Goal: Task Accomplishment & Management: Complete application form

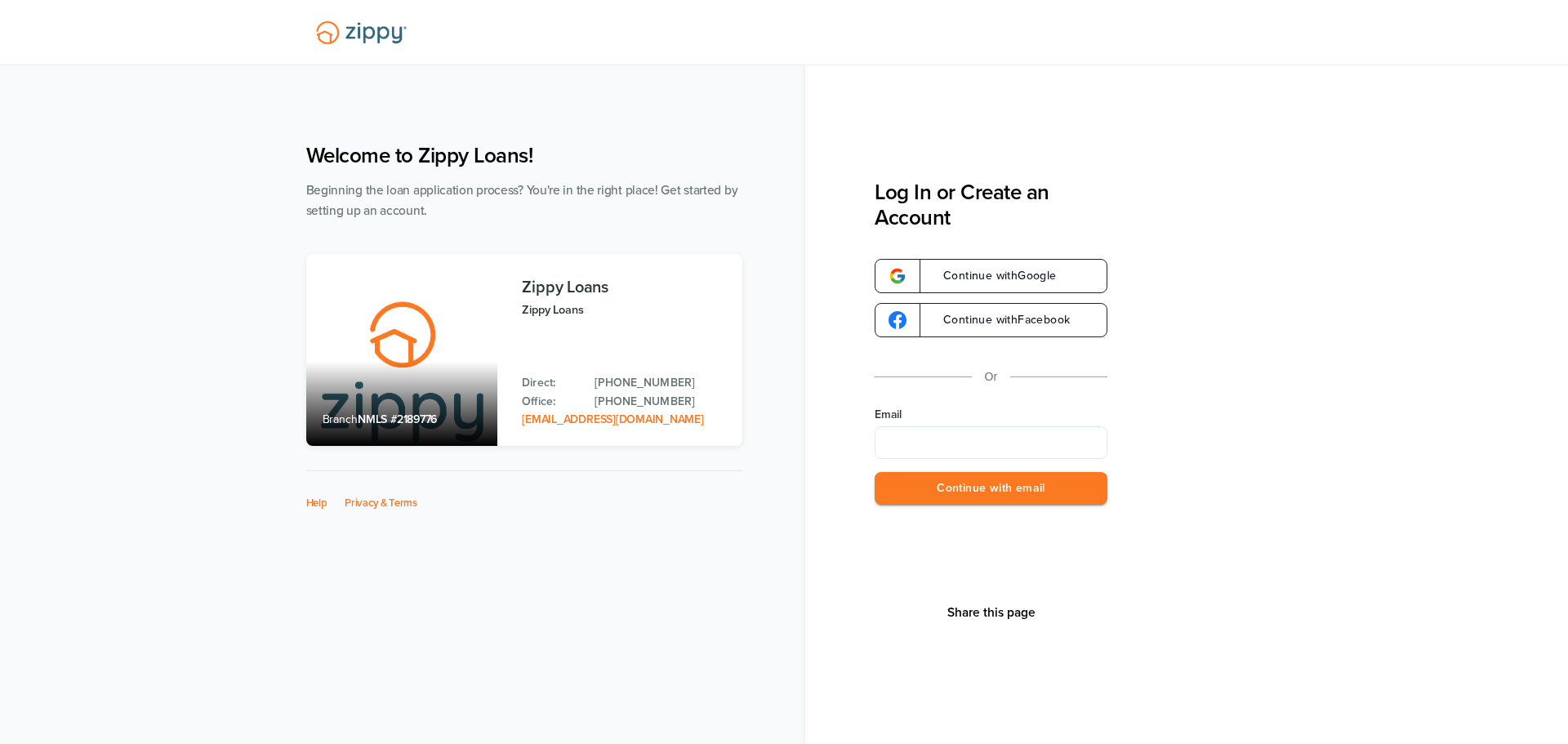
type input "**********"
click at [991, 484] on button "Continue with email" at bounding box center [991, 488] width 233 height 33
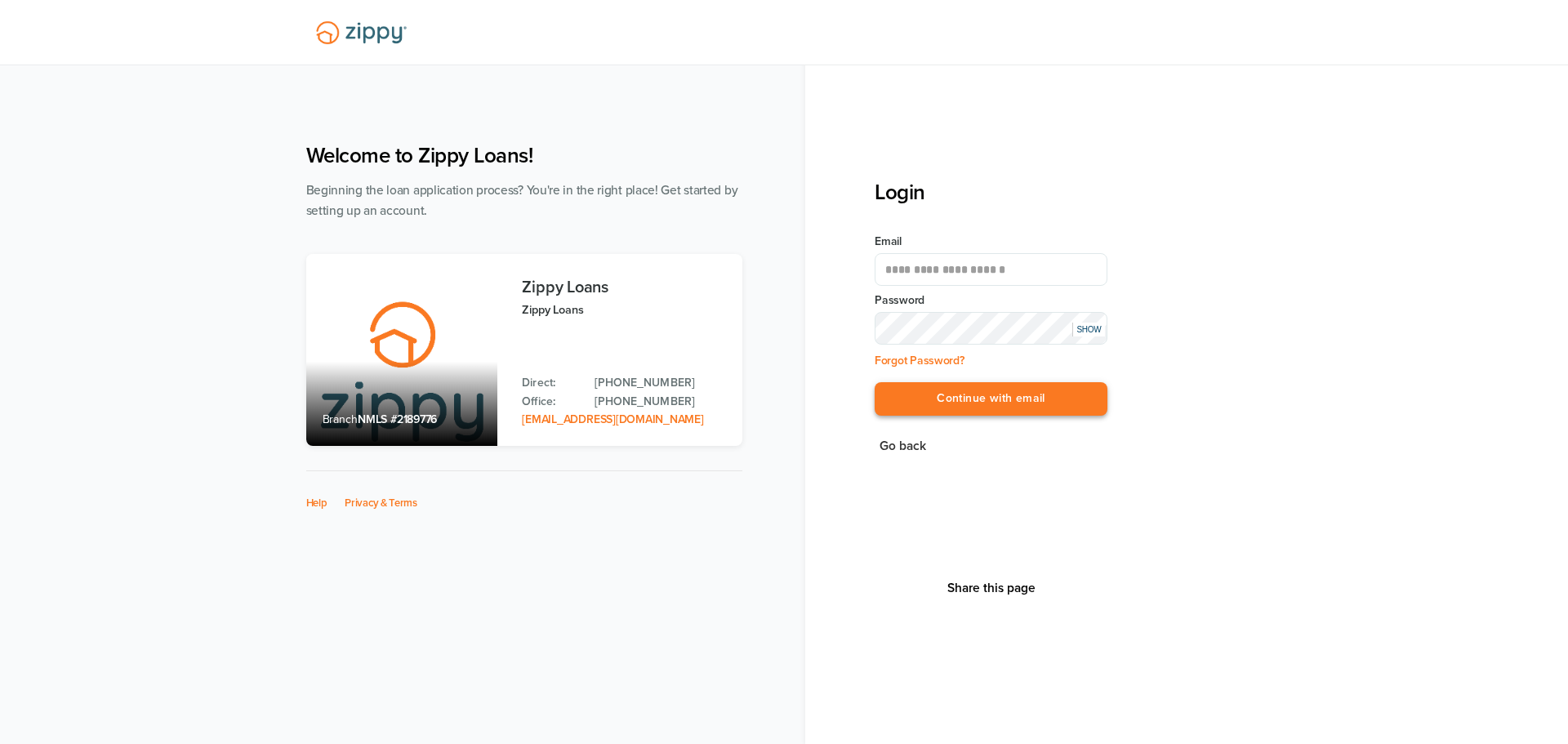
click at [994, 402] on button "Continue with email" at bounding box center [991, 398] width 233 height 33
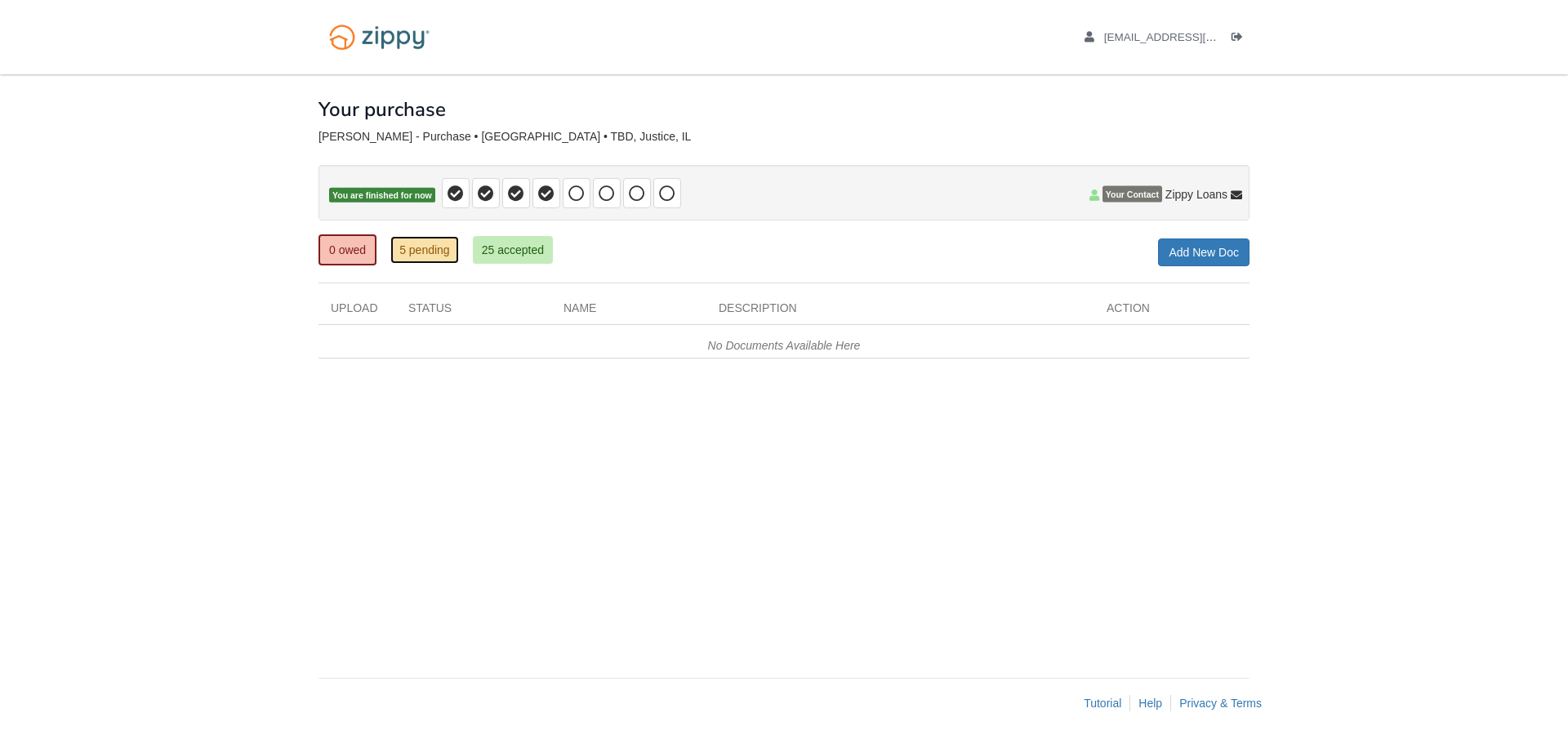
click at [432, 248] on link "5 pending" at bounding box center [424, 250] width 68 height 28
